Goal: Task Accomplishment & Management: Use online tool/utility

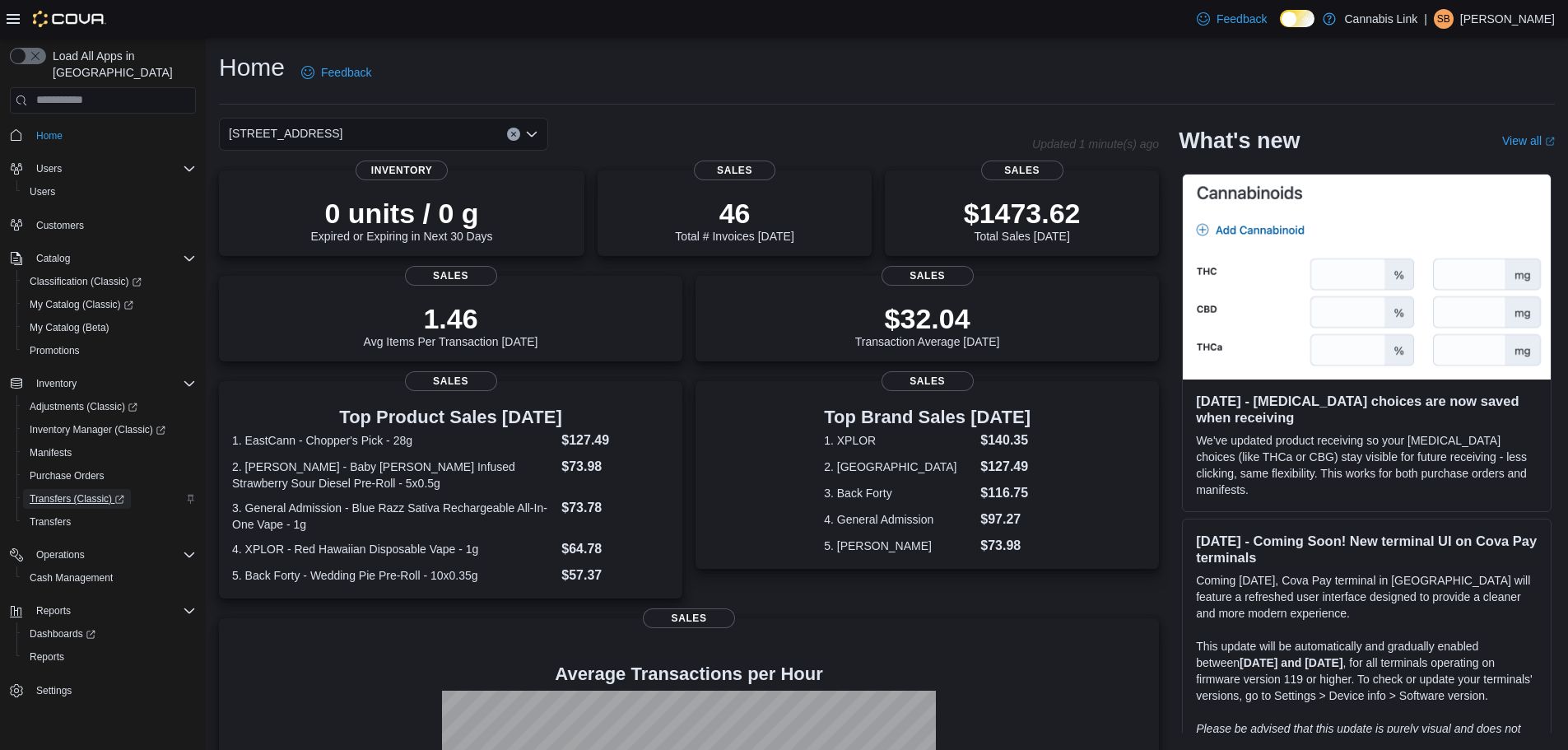
click at [69, 492] on span "Transfers (Classic)" at bounding box center [77, 498] width 95 height 13
click at [89, 571] on span "Cash Management" at bounding box center [71, 577] width 83 height 13
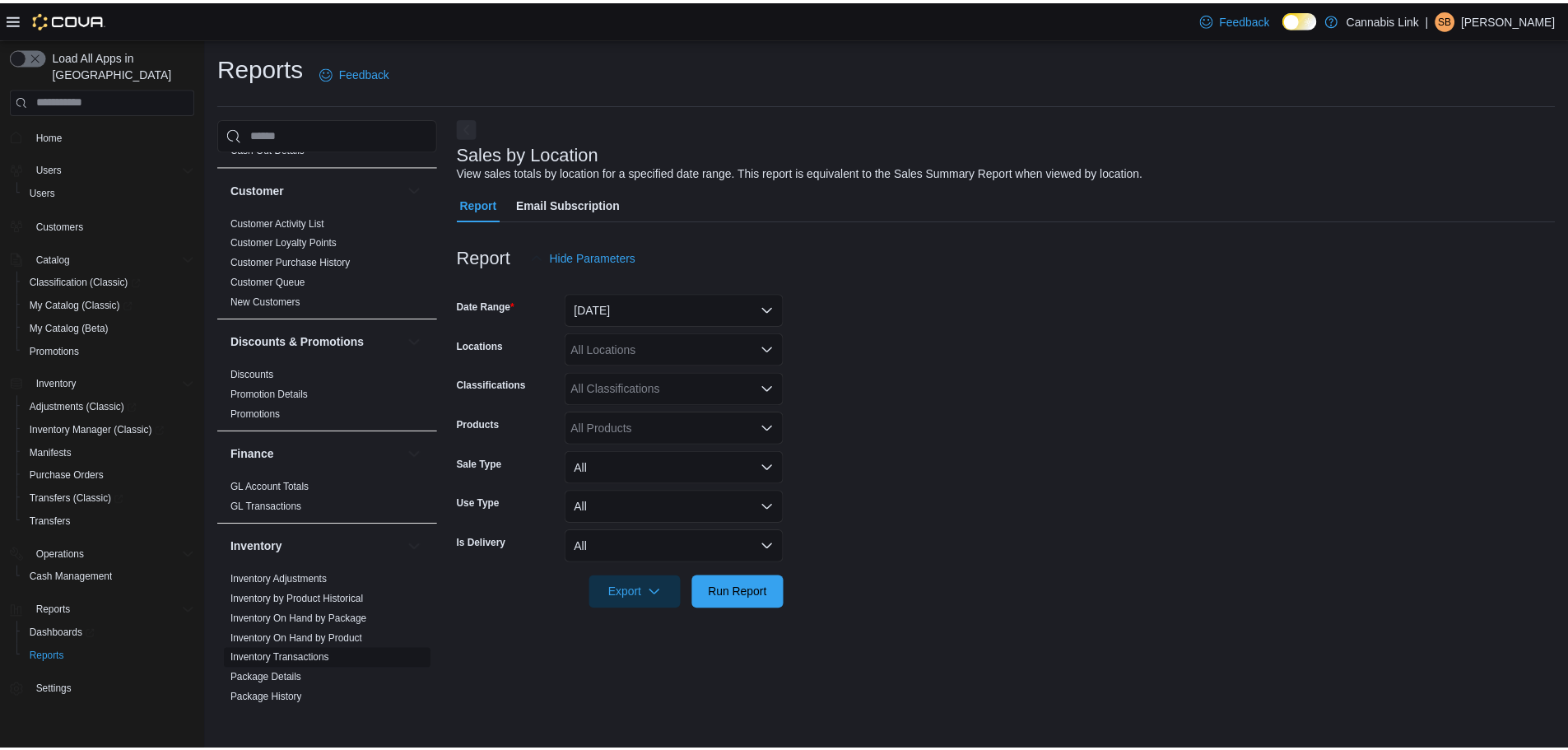
scroll to position [164, 0]
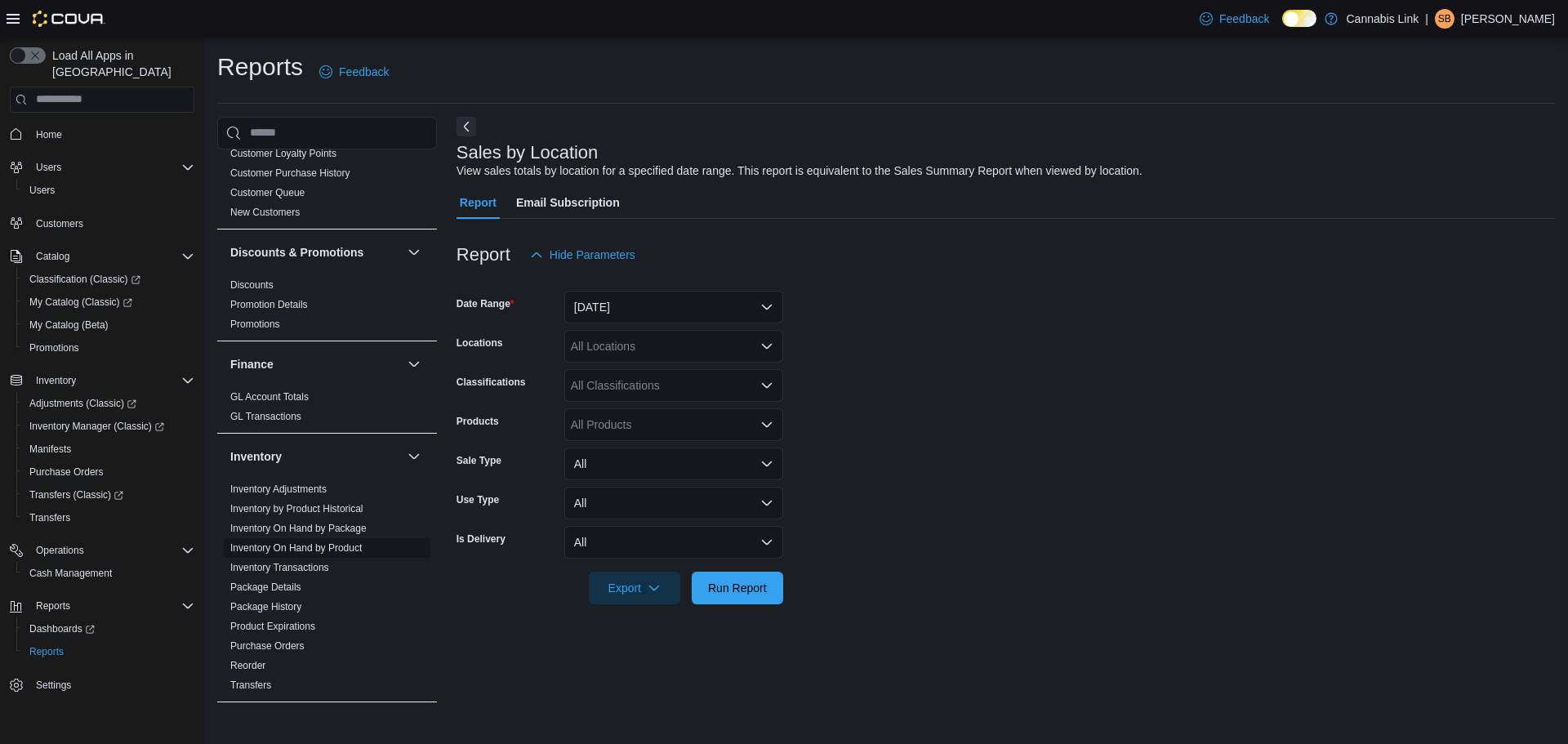
click at [308, 551] on link "Inventory On Hand by Product" at bounding box center [295, 547] width 132 height 11
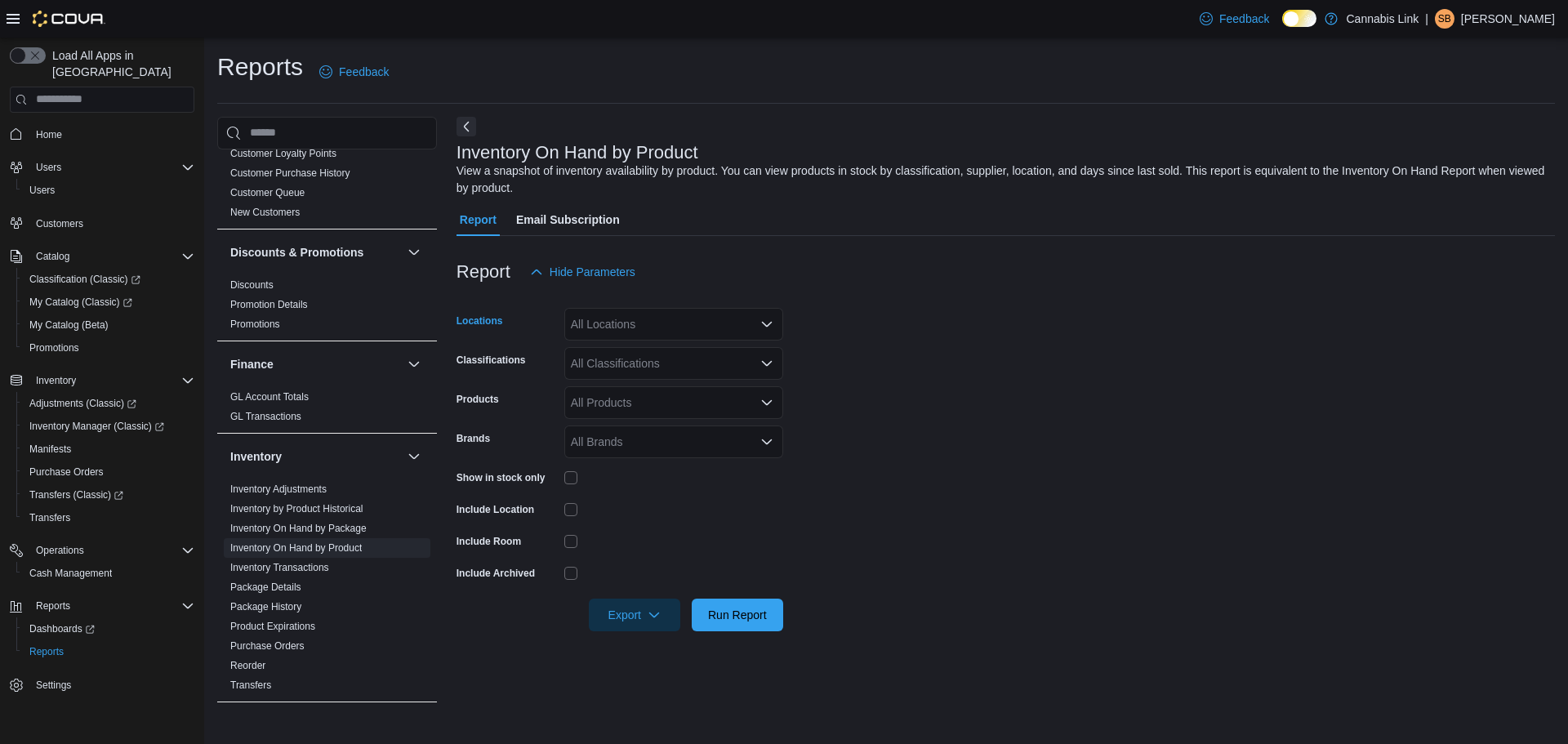
click at [711, 324] on div "All Locations" at bounding box center [674, 324] width 219 height 32
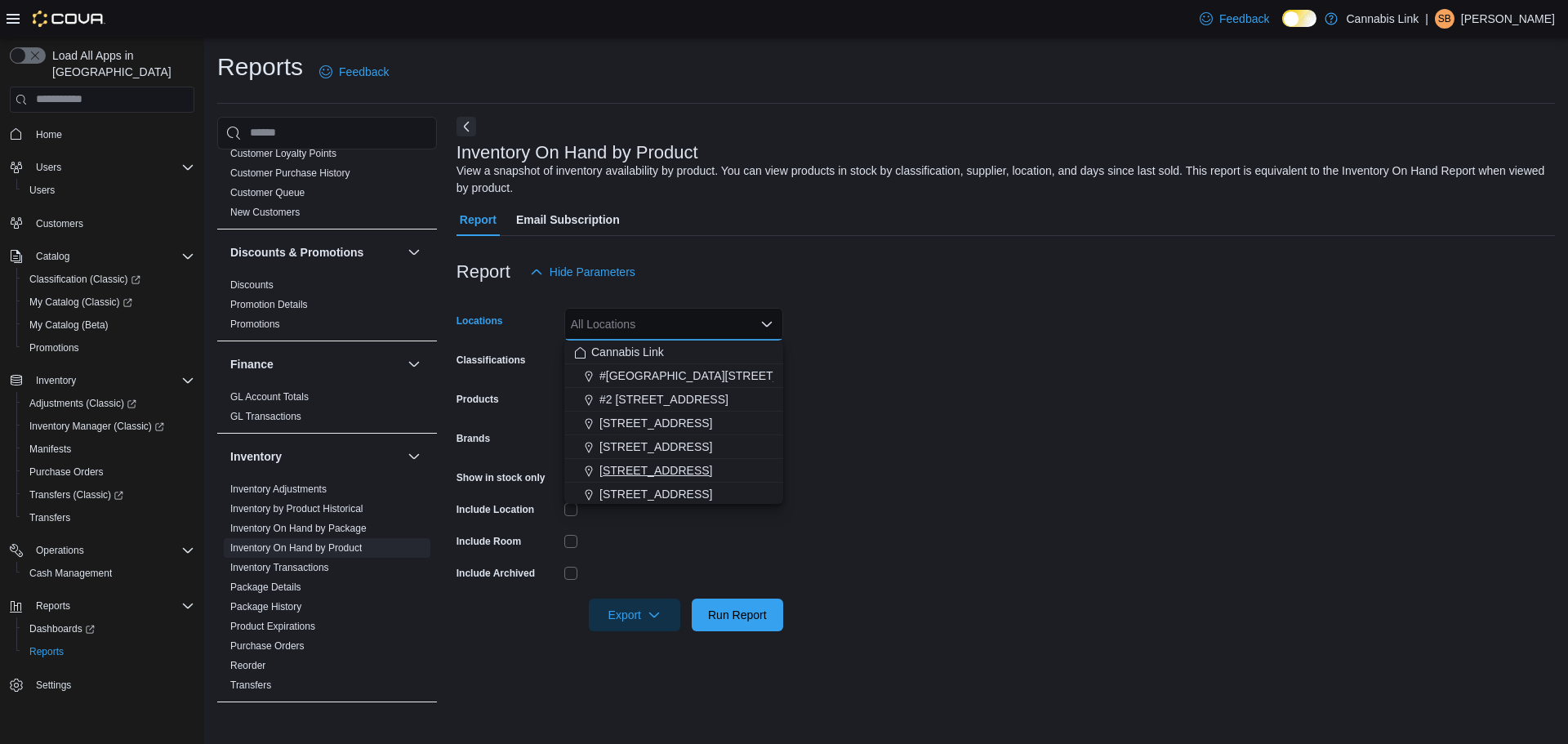
click at [692, 473] on span "[STREET_ADDRESS]" at bounding box center [655, 470] width 113 height 16
click at [960, 482] on form "Locations 390 Springbank Drive Combo box. Selected. 390 Springbank Drive. Press…" at bounding box center [1005, 460] width 1098 height 343
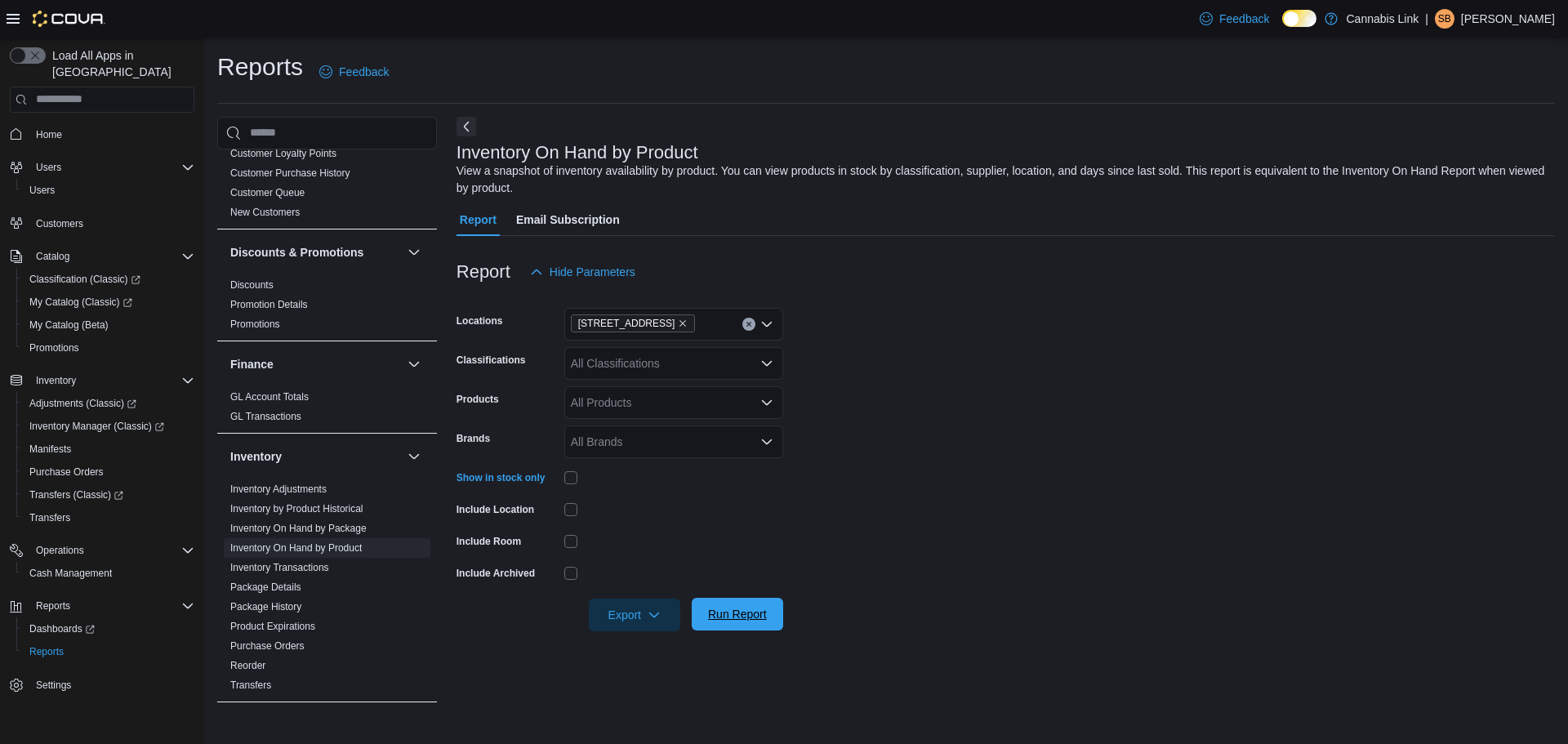
click at [725, 610] on span "Run Report" at bounding box center [736, 613] width 59 height 16
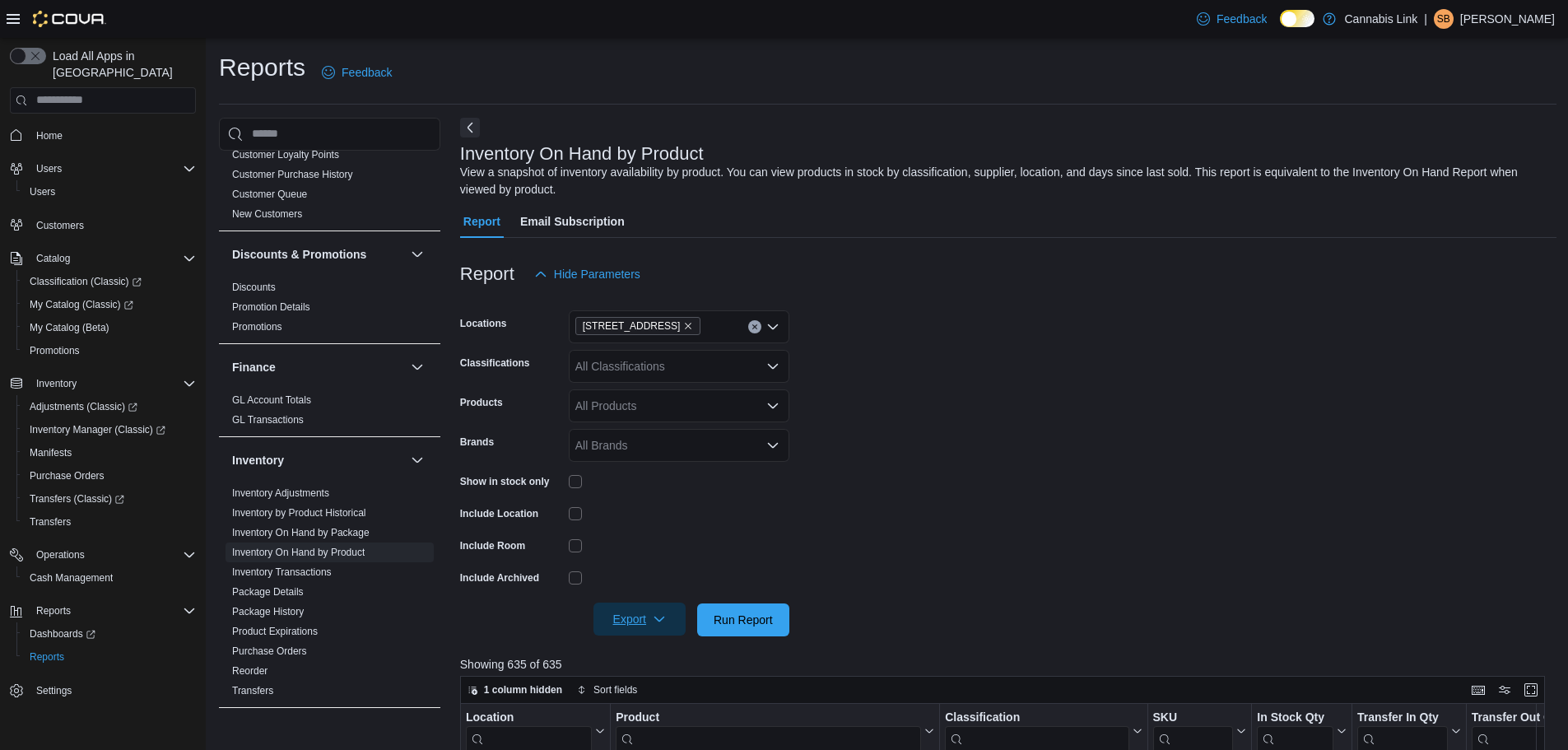
click at [684, 617] on button "Export" at bounding box center [640, 618] width 92 height 32
click at [678, 521] on span "Export to Excel" at bounding box center [642, 520] width 74 height 13
